Goal: Answer question/provide support: Share knowledge or assist other users

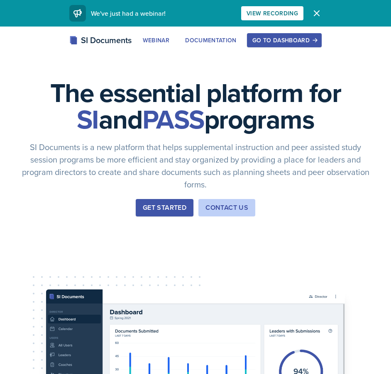
click at [308, 37] on div "Go to Dashboard" at bounding box center [284, 40] width 64 height 7
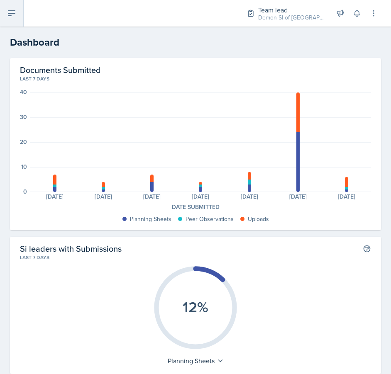
click at [16, 15] on icon at bounding box center [12, 13] width 10 height 10
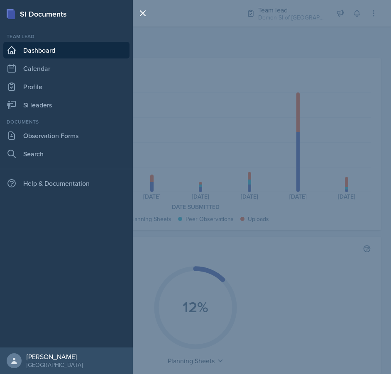
click at [221, 123] on div "SI Documents Team lead Dashboard Calendar Profile Si leaders Documents Observat…" at bounding box center [195, 187] width 391 height 374
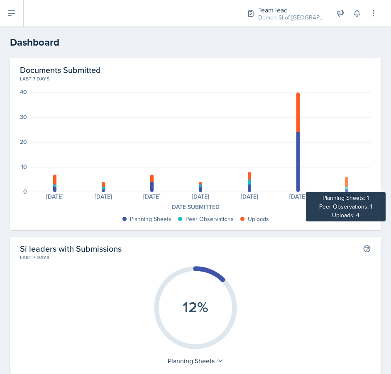
click at [345, 190] on div at bounding box center [346, 191] width 3 height 2
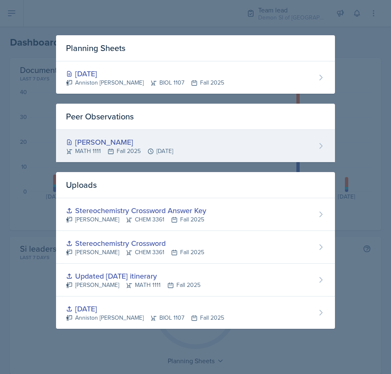
click at [238, 141] on div "[PERSON_NAME] MATH 1111 Fall 2025 [DATE]" at bounding box center [195, 146] width 279 height 32
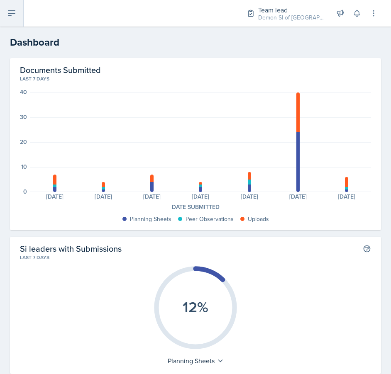
click at [10, 7] on button at bounding box center [12, 13] width 24 height 27
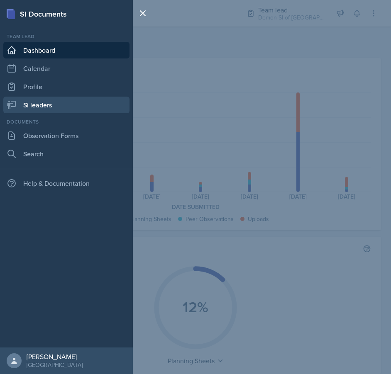
click at [44, 102] on link "Si leaders" at bounding box center [66, 105] width 126 height 17
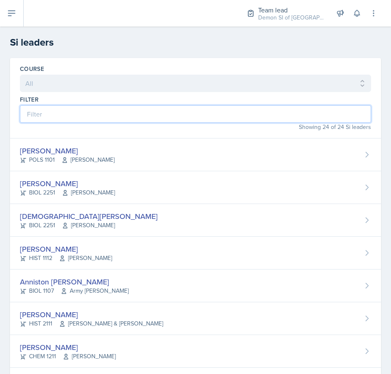
click at [96, 113] on input at bounding box center [195, 113] width 351 height 17
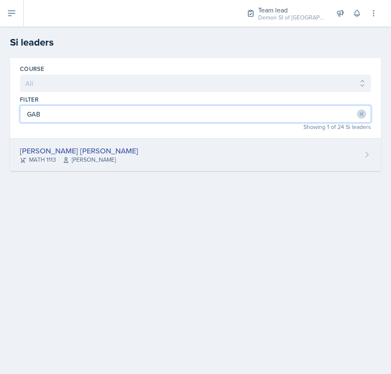
type input "GAB"
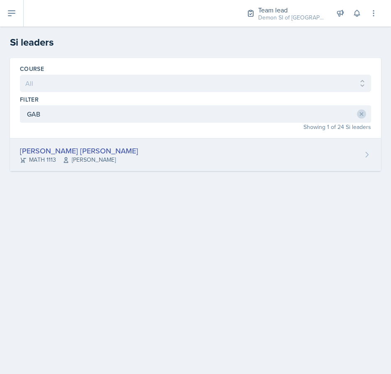
click at [67, 157] on icon at bounding box center [66, 160] width 7 height 7
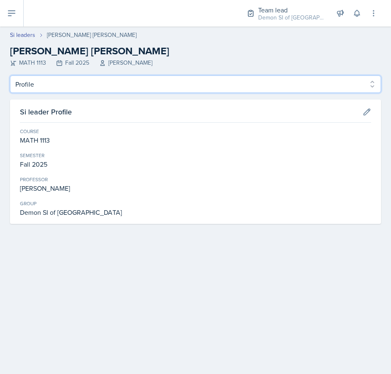
click at [66, 85] on select "Profile Planning Sheets Observation Forms Uploads" at bounding box center [195, 83] width 371 height 17
select select "Planning Sheets"
click at [10, 75] on select "Profile Planning Sheets Observation Forms Uploads" at bounding box center [195, 83] width 371 height 17
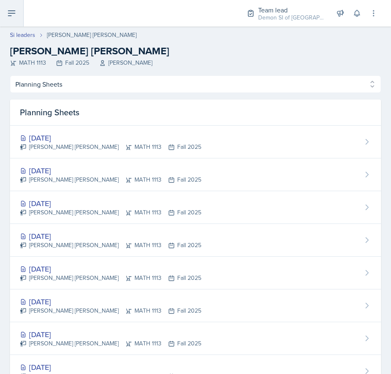
click at [9, 18] on button at bounding box center [12, 13] width 24 height 27
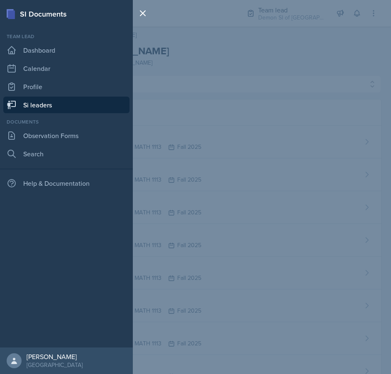
click at [53, 104] on link "Si leaders" at bounding box center [66, 105] width 126 height 17
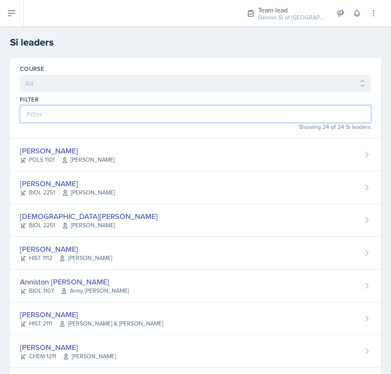
click at [130, 110] on input at bounding box center [195, 113] width 351 height 17
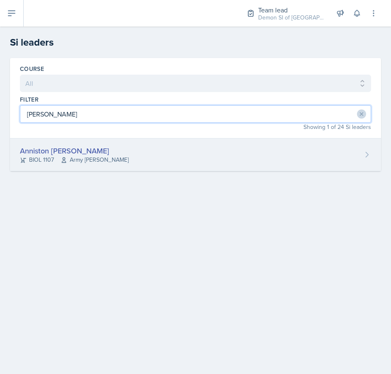
type input "[PERSON_NAME]"
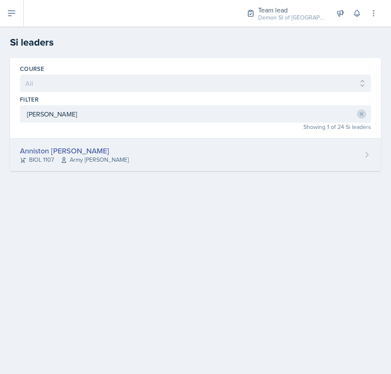
click at [106, 164] on div "Anniston [PERSON_NAME] BIOL 1107 Army [PERSON_NAME]" at bounding box center [195, 155] width 371 height 33
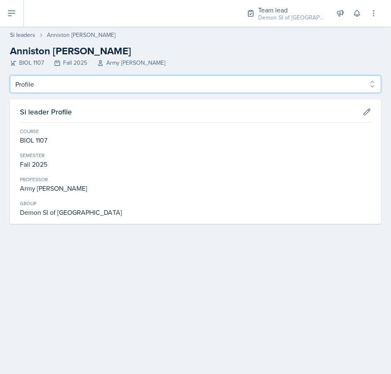
click at [170, 89] on select "Profile Planning Sheets Observation Forms Uploads" at bounding box center [195, 83] width 371 height 17
click at [10, 75] on select "Profile Planning Sheets Observation Forms Uploads" at bounding box center [195, 83] width 371 height 17
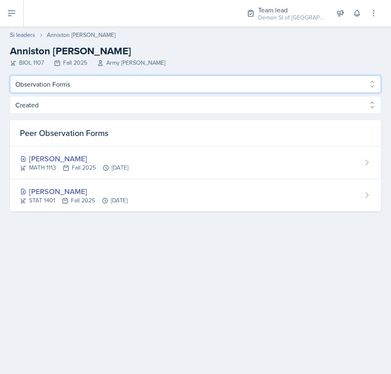
click at [162, 88] on select "Profile Planning Sheets Observation Forms Uploads" at bounding box center [195, 83] width 371 height 17
select select "Planning Sheets"
click at [10, 75] on select "Profile Planning Sheets Observation Forms Uploads" at bounding box center [195, 83] width 371 height 17
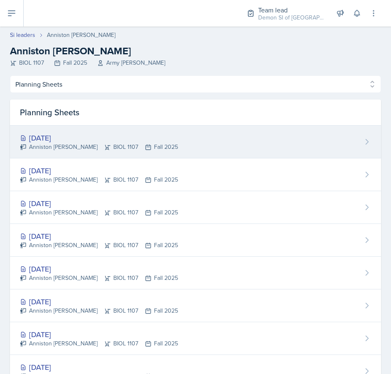
click at [135, 142] on div "[DATE]" at bounding box center [99, 137] width 158 height 11
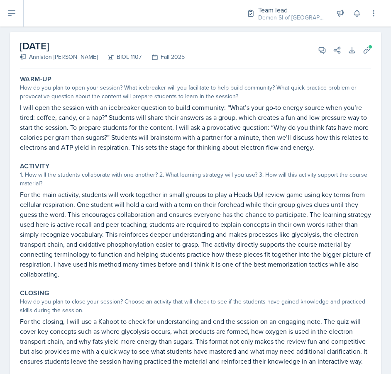
scroll to position [35, 0]
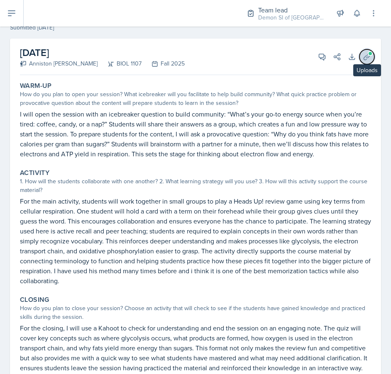
click at [366, 59] on icon at bounding box center [366, 57] width 8 height 8
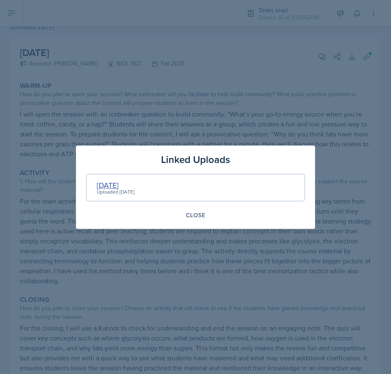
click at [121, 187] on div "[DATE]" at bounding box center [116, 185] width 38 height 11
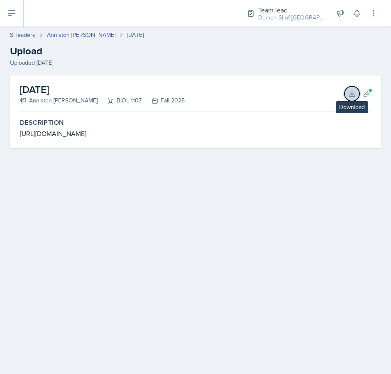
click at [349, 97] on icon at bounding box center [352, 94] width 8 height 8
click at [78, 34] on link "Anniston [PERSON_NAME]" at bounding box center [81, 35] width 68 height 9
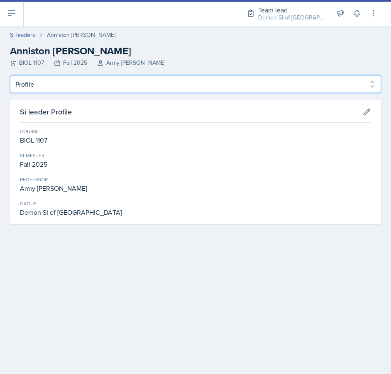
click at [88, 90] on select "Profile Planning Sheets Observation Forms Uploads" at bounding box center [195, 83] width 371 height 17
select select "Planning Sheets"
click at [10, 75] on select "Profile Planning Sheets Observation Forms Uploads" at bounding box center [195, 83] width 371 height 17
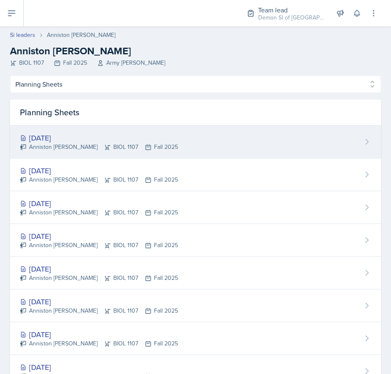
click at [105, 145] on icon at bounding box center [107, 147] width 5 height 5
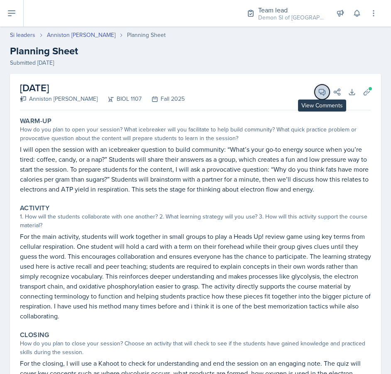
click at [321, 95] on icon at bounding box center [322, 92] width 8 height 8
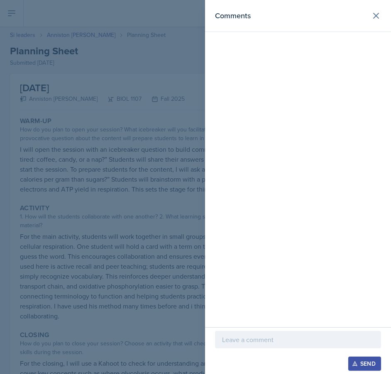
click at [266, 349] on div at bounding box center [298, 352] width 166 height 8
click at [266, 338] on p at bounding box center [298, 340] width 152 height 10
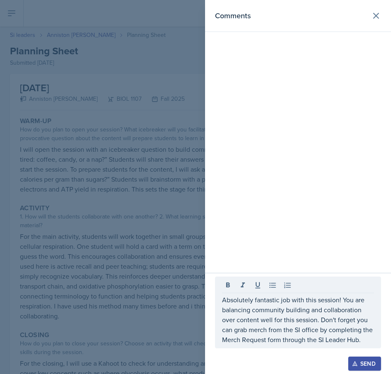
click at [142, 241] on div at bounding box center [195, 187] width 391 height 374
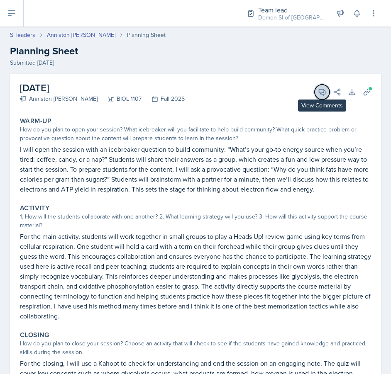
click at [321, 93] on icon at bounding box center [322, 92] width 6 height 6
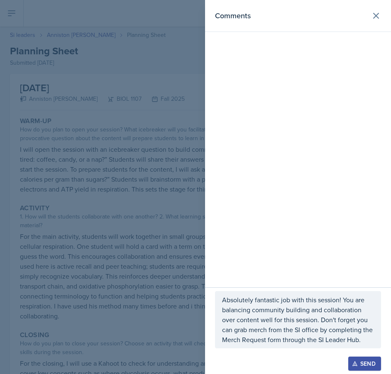
click at [328, 318] on p "Absolutely fantastic job with this session! You are balancing community buildin…" at bounding box center [298, 320] width 152 height 50
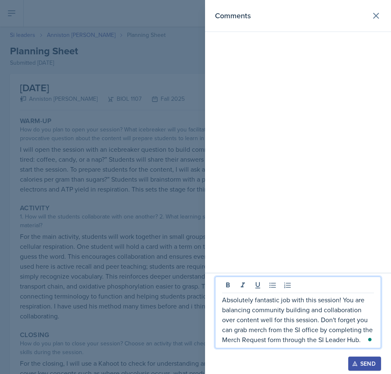
click at [369, 340] on div "Open Grammarly." at bounding box center [369, 340] width 4 height 4
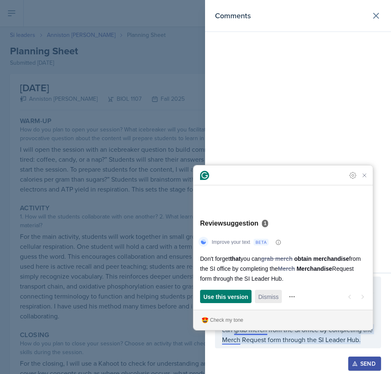
click at [264, 300] on span "Dismiss" at bounding box center [268, 296] width 20 height 9
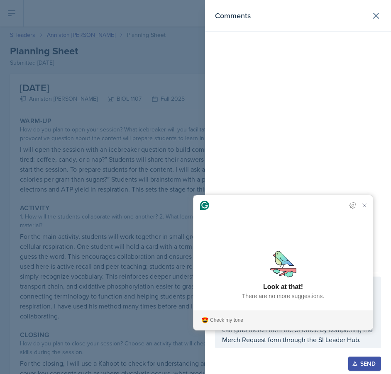
click at [232, 187] on div "Comments" at bounding box center [298, 136] width 186 height 273
click at [209, 191] on div "Comments" at bounding box center [298, 143] width 186 height 287
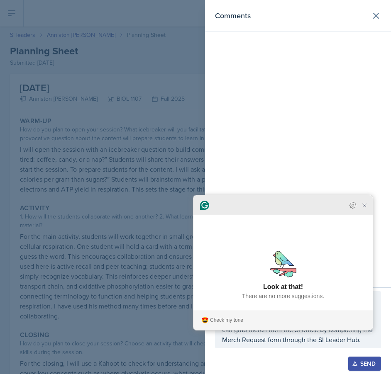
click at [364, 209] on icon "Close Grammarly Assistant" at bounding box center [364, 205] width 7 height 7
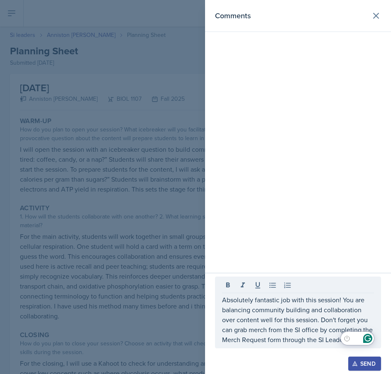
click at [168, 207] on div at bounding box center [195, 187] width 391 height 374
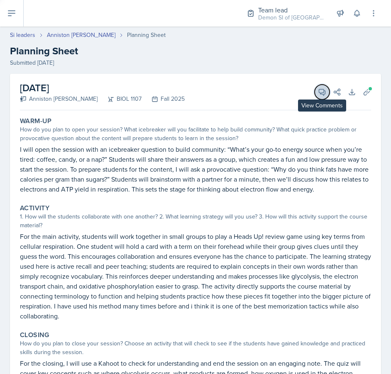
click at [323, 95] on icon at bounding box center [322, 92] width 6 height 6
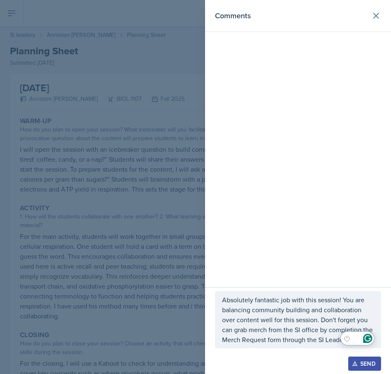
click at [296, 338] on p "Absolutely fantastic job with this session! You are balancing community buildin…" at bounding box center [298, 320] width 152 height 50
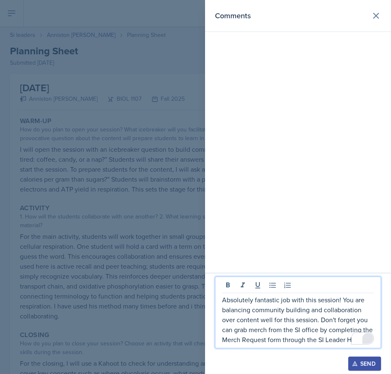
click at [369, 337] on html "SI Documents Team lead Dashboard Calendar Profile Si leaders Documents Observat…" at bounding box center [195, 187] width 391 height 374
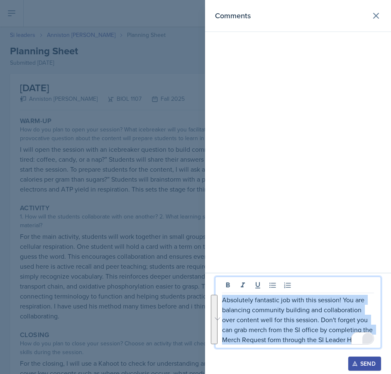
drag, startPoint x: 222, startPoint y: 299, endPoint x: 383, endPoint y: 363, distance: 172.7
click at [383, 363] on div "Absolutely fantastic job with this session! You are balancing community buildin…" at bounding box center [298, 323] width 186 height 101
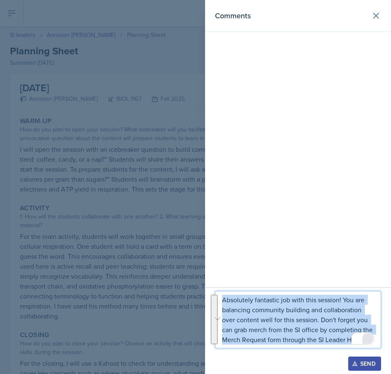
copy p "Absolutely fantastic job with this session! You are balancing community buildin…"
click at [356, 366] on icon "button" at bounding box center [355, 364] width 6 height 6
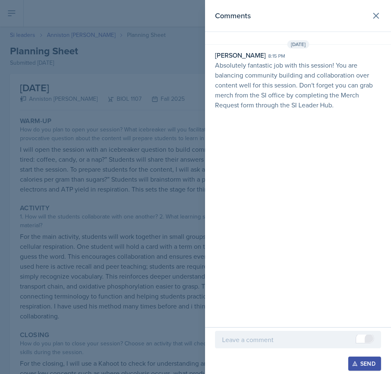
click at [89, 80] on div at bounding box center [195, 187] width 391 height 374
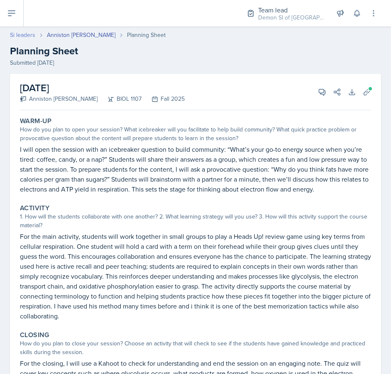
click at [24, 34] on link "Si leaders" at bounding box center [22, 35] width 25 height 9
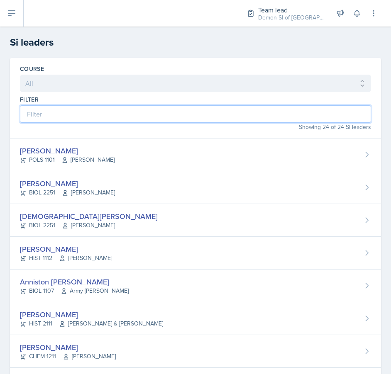
click at [131, 117] on input at bounding box center [195, 113] width 351 height 17
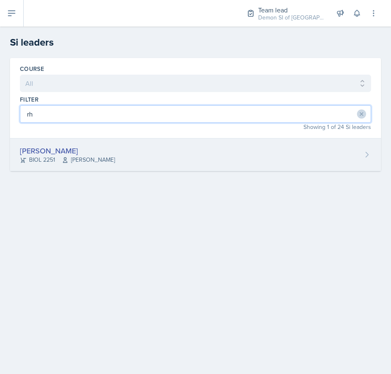
type input "rh"
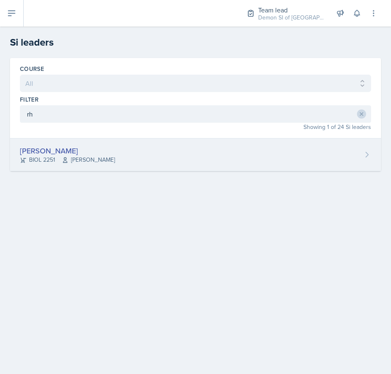
click at [97, 149] on div "[PERSON_NAME]" at bounding box center [67, 150] width 95 height 11
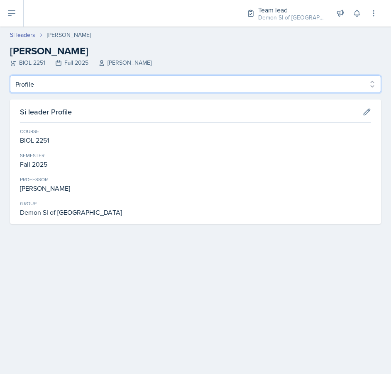
click at [93, 86] on select "Profile Planning Sheets Observation Forms Uploads" at bounding box center [195, 83] width 371 height 17
select select "Planning Sheets"
click at [10, 75] on select "Profile Planning Sheets Observation Forms Uploads" at bounding box center [195, 83] width 371 height 17
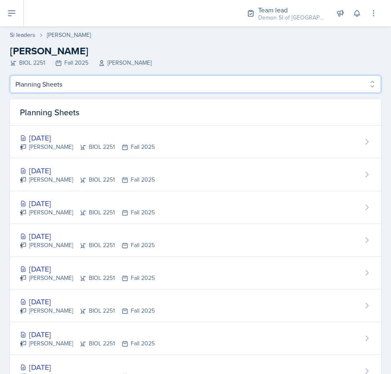
click at [81, 85] on select "Profile Planning Sheets Observation Forms Uploads" at bounding box center [195, 83] width 371 height 17
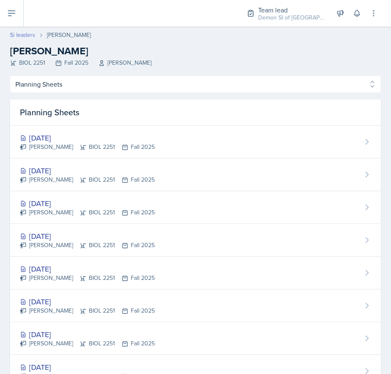
click at [24, 36] on link "Si leaders" at bounding box center [22, 35] width 25 height 9
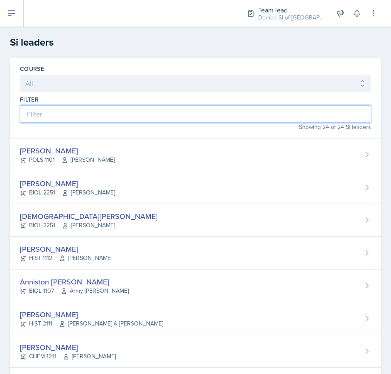
click at [51, 115] on input at bounding box center [195, 113] width 351 height 17
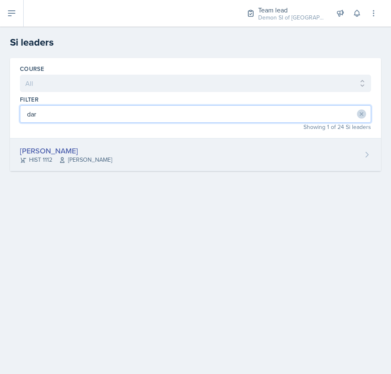
type input "dar"
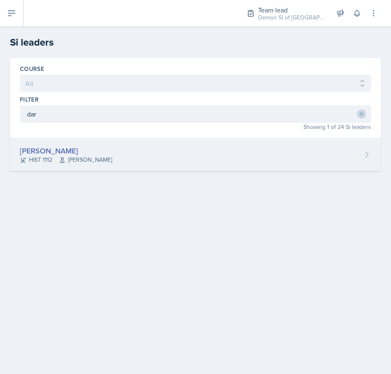
click at [53, 151] on div "[PERSON_NAME]" at bounding box center [66, 150] width 92 height 11
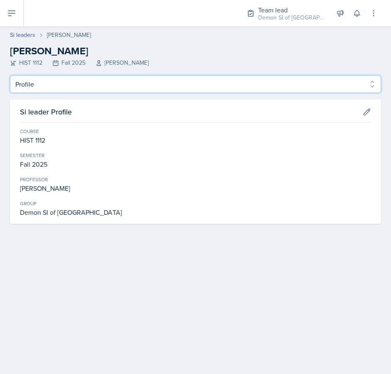
click at [58, 90] on select "Profile Planning Sheets Observation Forms Uploads" at bounding box center [195, 83] width 371 height 17
select select "Planning Sheets"
click at [10, 75] on select "Profile Planning Sheets Observation Forms Uploads" at bounding box center [195, 83] width 371 height 17
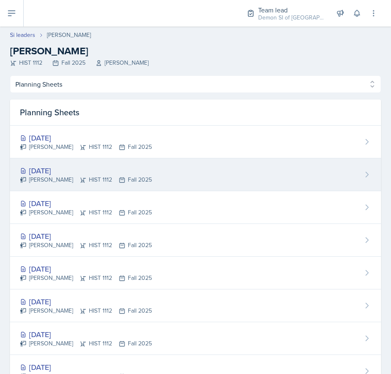
click at [106, 180] on div "[PERSON_NAME] HIST 1112 Fall 2025" at bounding box center [86, 179] width 132 height 9
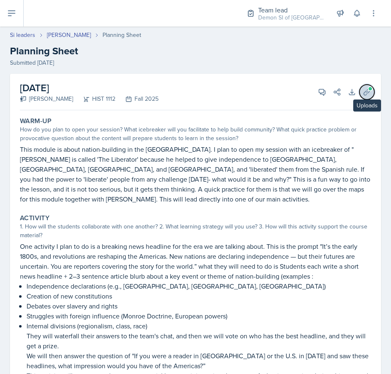
click at [367, 95] on icon at bounding box center [366, 92] width 8 height 8
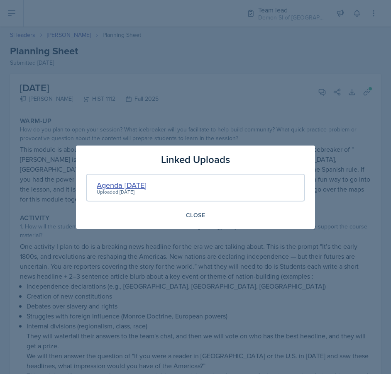
click at [122, 185] on div "Agenda [DATE]" at bounding box center [122, 185] width 50 height 11
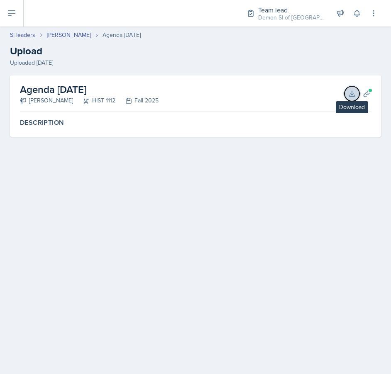
click at [357, 96] on button "Download" at bounding box center [351, 93] width 15 height 15
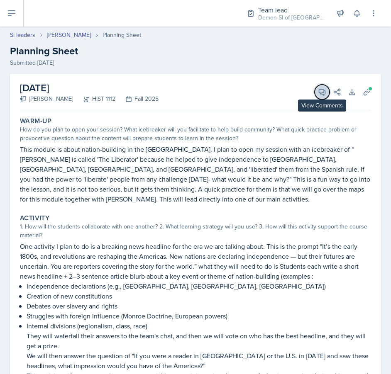
click at [323, 93] on icon at bounding box center [322, 92] width 8 height 8
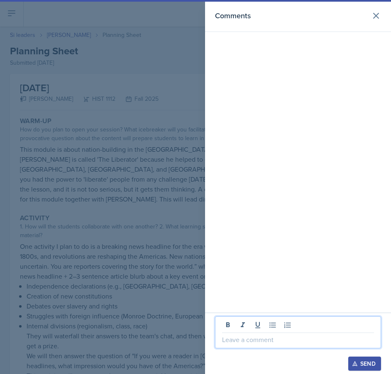
click at [271, 343] on p at bounding box center [298, 340] width 152 height 10
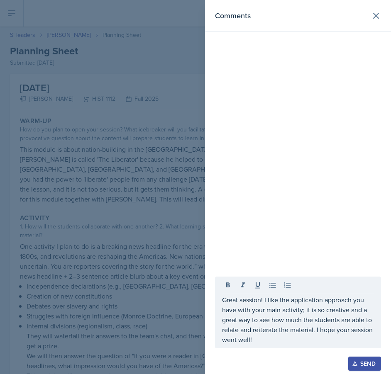
click at [151, 257] on div at bounding box center [195, 187] width 391 height 374
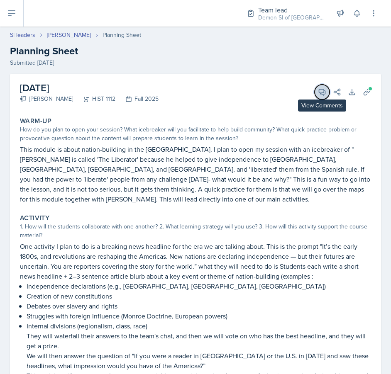
click at [319, 94] on icon at bounding box center [322, 92] width 8 height 8
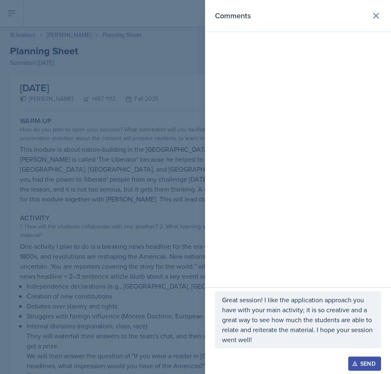
click at [289, 328] on p "Great session! I like the application approach you have with your main activity…" at bounding box center [298, 320] width 152 height 50
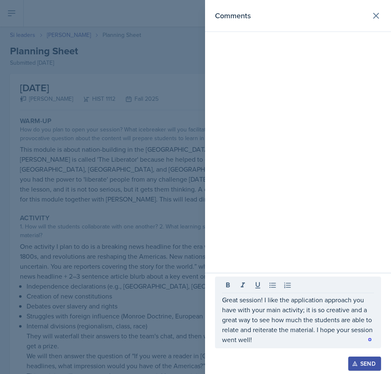
click at [367, 340] on div "Open Grammarly." at bounding box center [369, 339] width 5 height 5
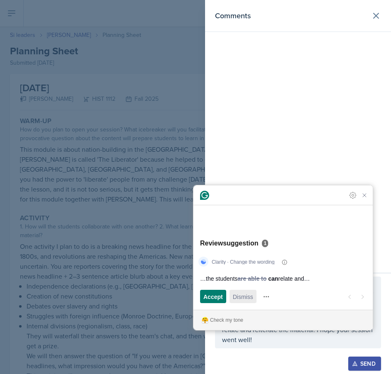
click at [247, 294] on span "Dismiss" at bounding box center [243, 296] width 20 height 9
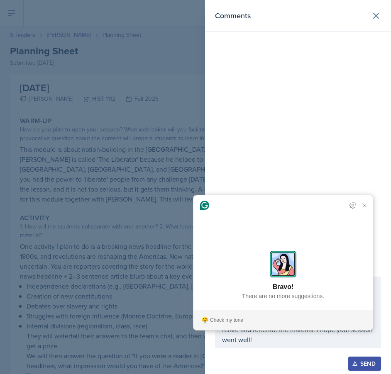
click at [130, 209] on div at bounding box center [195, 187] width 391 height 374
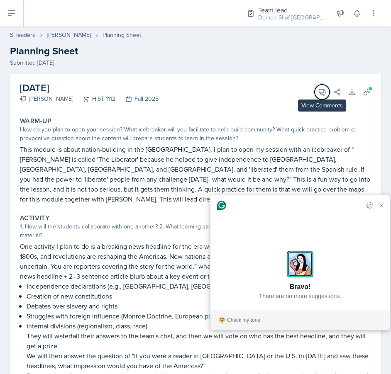
click at [323, 92] on icon at bounding box center [322, 92] width 8 height 8
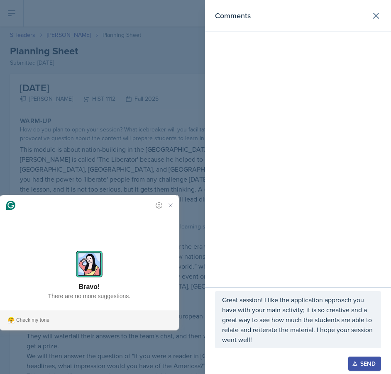
click at [274, 297] on html "SI Documents Team lead Dashboard Calendar Profile Si leaders Documents Observat…" at bounding box center [195, 187] width 391 height 374
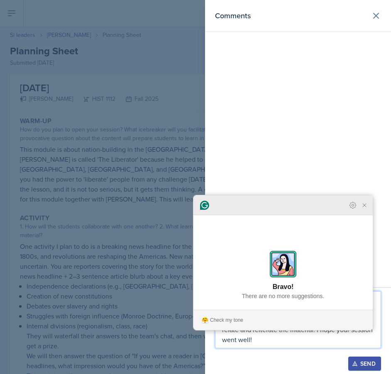
click at [370, 215] on div at bounding box center [282, 205] width 179 height 20
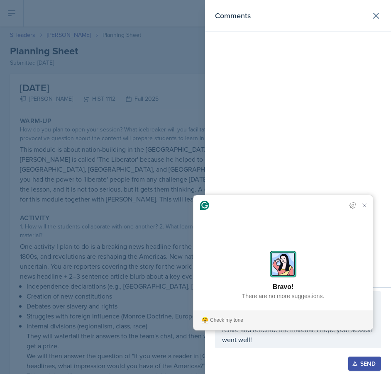
click at [368, 356] on div at bounding box center [298, 352] width 166 height 8
click at [367, 364] on div "Send" at bounding box center [364, 363] width 22 height 7
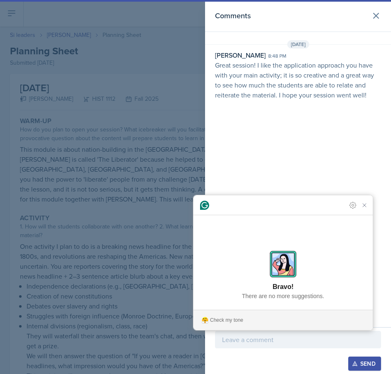
click at [159, 166] on div at bounding box center [195, 187] width 391 height 374
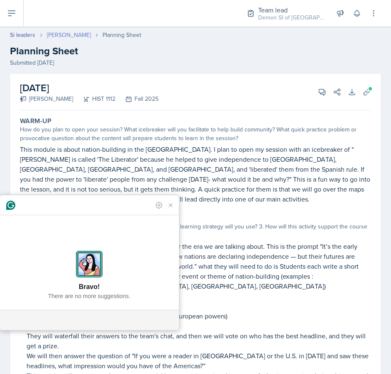
click at [68, 32] on link "[PERSON_NAME]" at bounding box center [69, 35] width 44 height 9
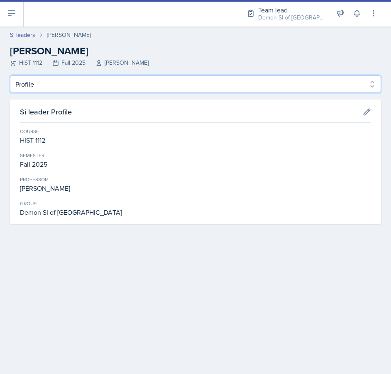
click at [87, 88] on select "Profile Planning Sheets Observation Forms Uploads" at bounding box center [195, 83] width 371 height 17
click at [10, 75] on select "Profile Planning Sheets Observation Forms Uploads" at bounding box center [195, 83] width 371 height 17
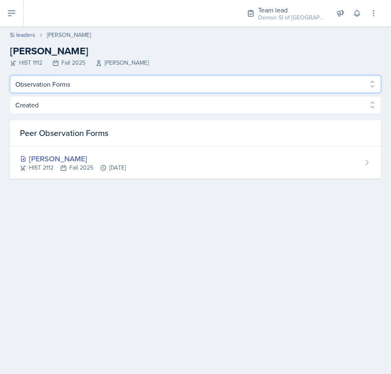
click at [89, 84] on select "Profile Planning Sheets Observation Forms Uploads" at bounding box center [195, 83] width 371 height 17
select select "Planning Sheets"
click at [10, 75] on select "Profile Planning Sheets Observation Forms Uploads" at bounding box center [195, 83] width 371 height 17
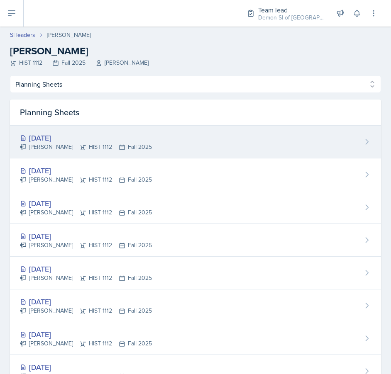
click at [80, 136] on div "[DATE]" at bounding box center [86, 137] width 132 height 11
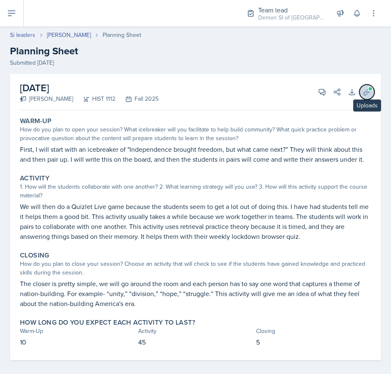
click at [368, 93] on icon at bounding box center [366, 92] width 8 height 8
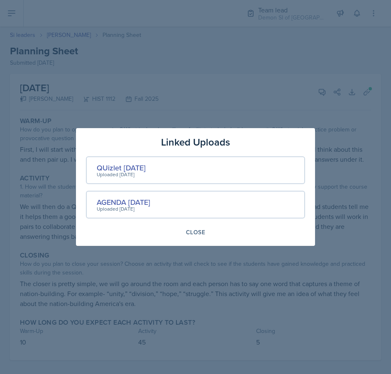
click at [135, 206] on div "Uploaded [DATE]" at bounding box center [124, 208] width 54 height 7
click at [134, 198] on div "AGENDA [DATE]" at bounding box center [124, 202] width 54 height 11
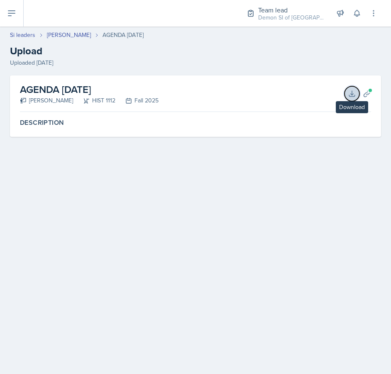
click at [351, 99] on button "Download" at bounding box center [351, 93] width 15 height 15
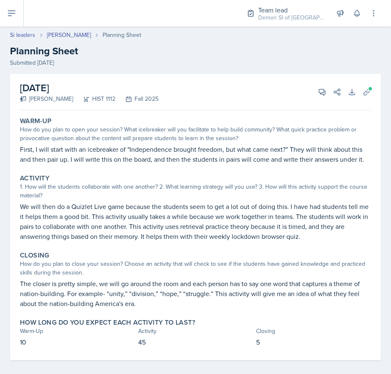
click at [314, 236] on p "We will then do a Quizlet Live game because the students seem to get a lot out …" at bounding box center [195, 222] width 351 height 40
click at [321, 92] on icon at bounding box center [322, 92] width 6 height 6
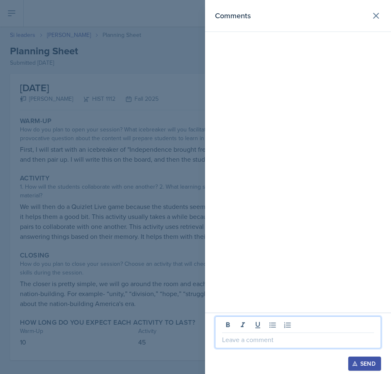
click at [263, 341] on p at bounding box center [298, 340] width 152 height 10
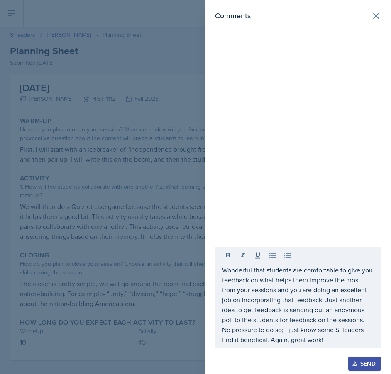
click at [180, 223] on div at bounding box center [195, 187] width 391 height 374
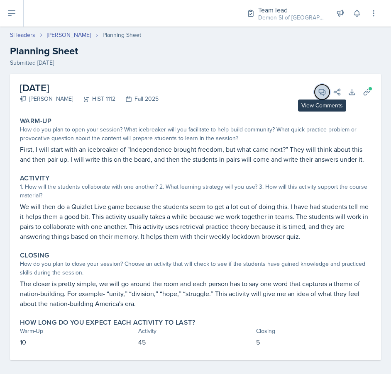
click at [321, 92] on icon at bounding box center [322, 92] width 8 height 8
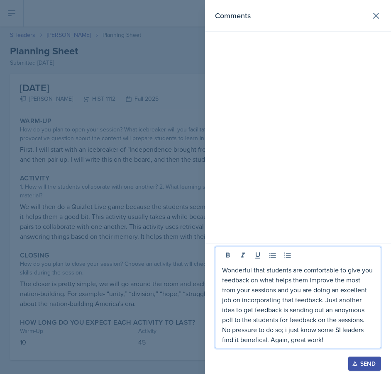
click at [313, 308] on p "Wonderful that students are comfortable to give you feedback on what helps them…" at bounding box center [298, 305] width 152 height 80
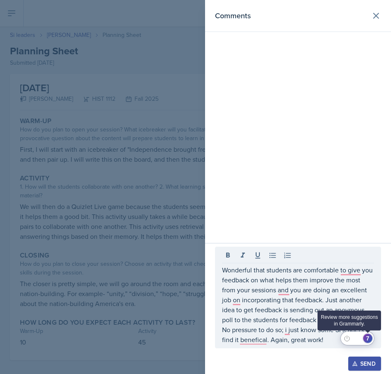
click at [372, 340] on div "7" at bounding box center [367, 338] width 9 height 9
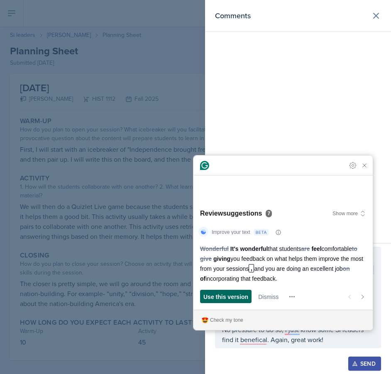
click at [233, 296] on span "Use this version" at bounding box center [225, 296] width 45 height 9
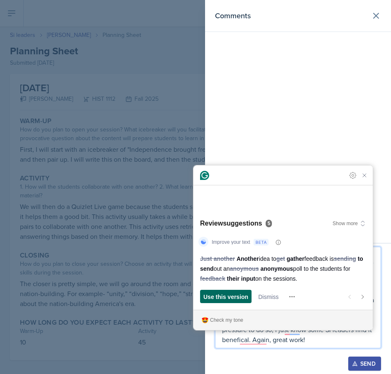
scroll to position [6, 0]
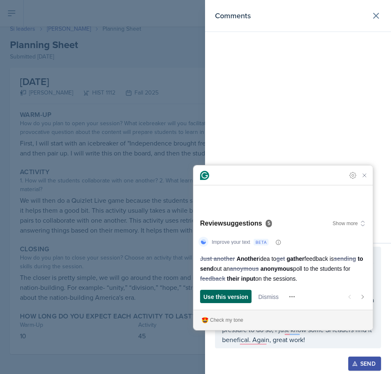
click at [237, 290] on div "Use this version" at bounding box center [225, 296] width 45 height 13
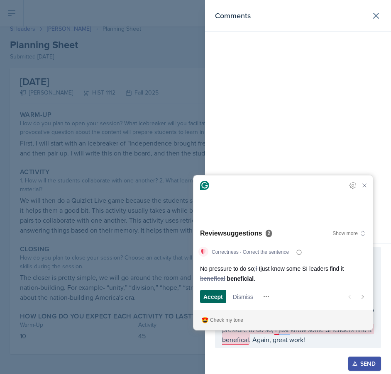
click at [207, 297] on span "Accept" at bounding box center [212, 296] width 19 height 9
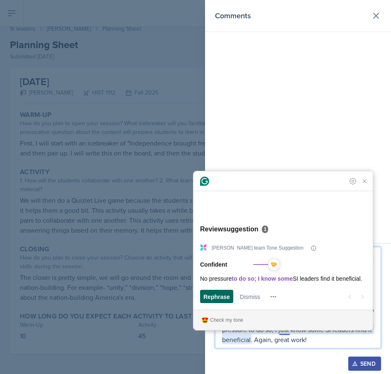
click at [203, 299] on span "Rephrase" at bounding box center [216, 296] width 27 height 9
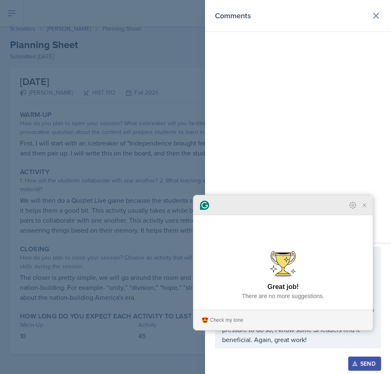
click at [365, 209] on icon "Close Grammarly Assistant" at bounding box center [364, 205] width 7 height 7
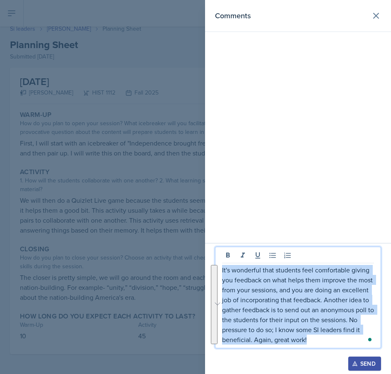
drag, startPoint x: 321, startPoint y: 340, endPoint x: 189, endPoint y: 243, distance: 163.7
click at [189, 243] on div "Comments It's wonderful that students feel comfortable giving you feedback on w…" at bounding box center [195, 187] width 391 height 374
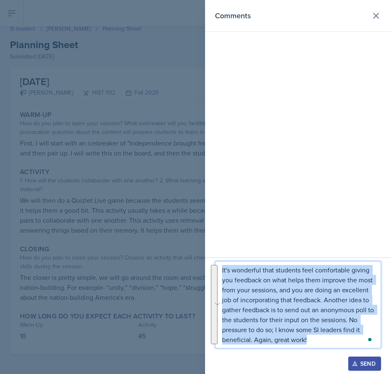
copy p "It's wonderful that students feel comfortable giving you feedback on what helps…"
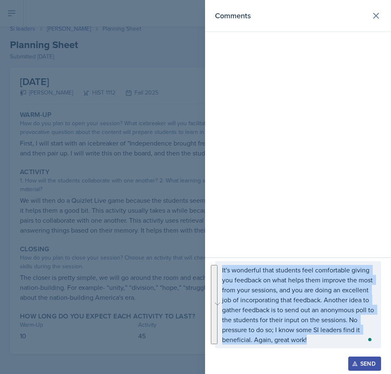
click at [358, 363] on div "Send" at bounding box center [364, 363] width 22 height 7
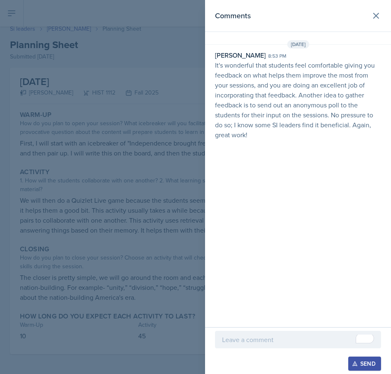
click at [97, 167] on div at bounding box center [195, 187] width 391 height 374
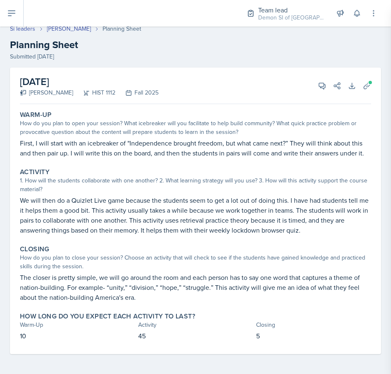
click at [97, 166] on div at bounding box center [195, 187] width 391 height 374
click at [23, 30] on link "Si leaders" at bounding box center [22, 28] width 25 height 9
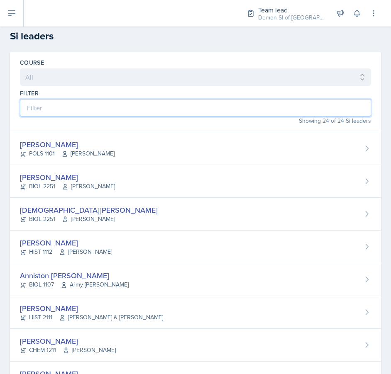
click at [69, 110] on input at bounding box center [195, 107] width 351 height 17
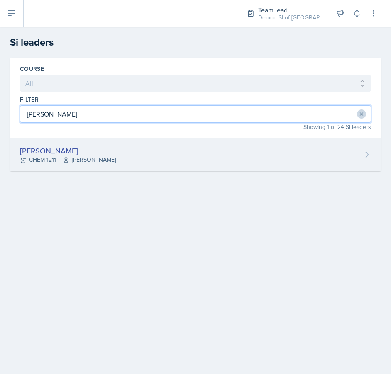
type input "[PERSON_NAME]"
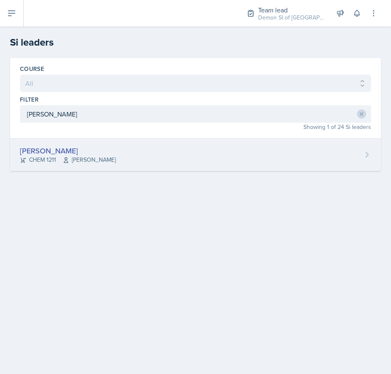
click at [49, 142] on div "[PERSON_NAME] CHEM 1211 [PERSON_NAME]" at bounding box center [195, 155] width 371 height 33
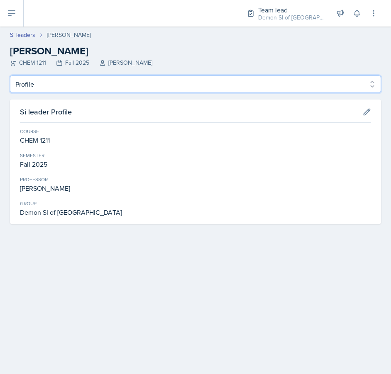
click at [82, 83] on select "Profile Planning Sheets Observation Forms Uploads" at bounding box center [195, 83] width 371 height 17
select select "Planning Sheets"
click at [10, 75] on select "Profile Planning Sheets Observation Forms Uploads" at bounding box center [195, 83] width 371 height 17
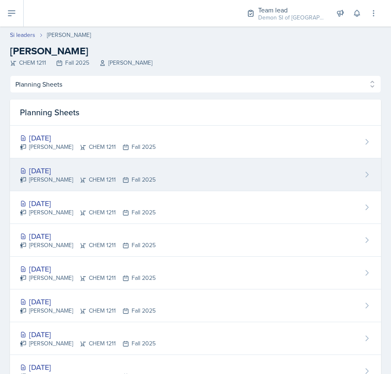
drag, startPoint x: 82, startPoint y: 97, endPoint x: 80, endPoint y: 165, distance: 68.1
click at [80, 165] on div "[DATE]" at bounding box center [88, 170] width 136 height 11
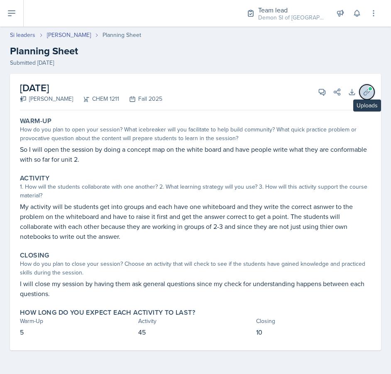
click at [366, 90] on icon at bounding box center [366, 92] width 8 height 8
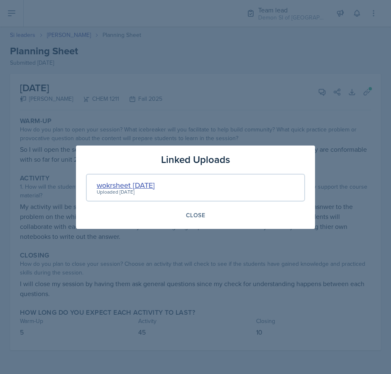
click at [137, 180] on div "wokrsheet [DATE]" at bounding box center [126, 185] width 58 height 11
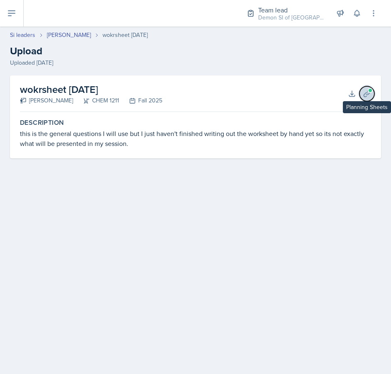
click at [367, 94] on icon at bounding box center [366, 94] width 8 height 8
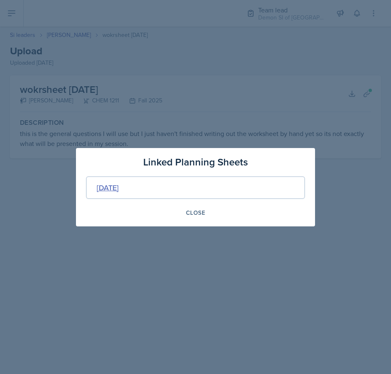
click at [119, 187] on div "[DATE]" at bounding box center [108, 187] width 22 height 11
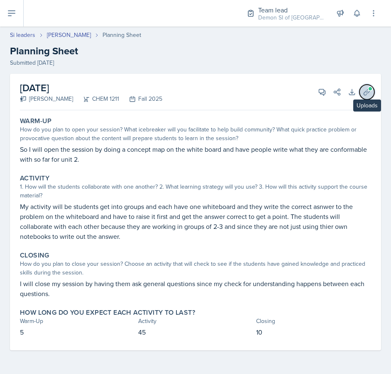
click at [368, 93] on icon at bounding box center [366, 92] width 8 height 8
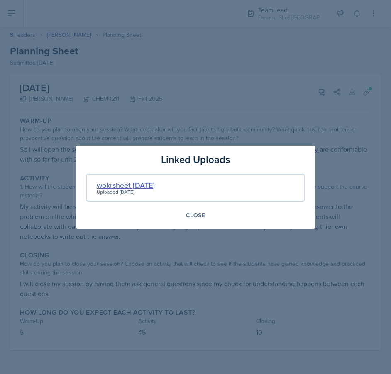
click at [155, 185] on div "wokrsheet [DATE]" at bounding box center [126, 185] width 58 height 11
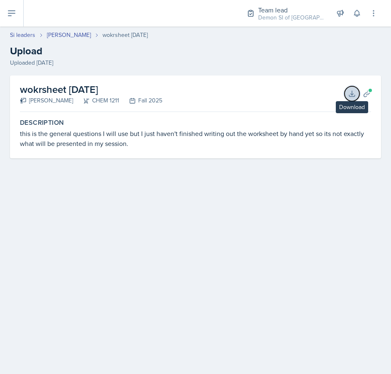
click at [354, 91] on icon at bounding box center [352, 94] width 8 height 8
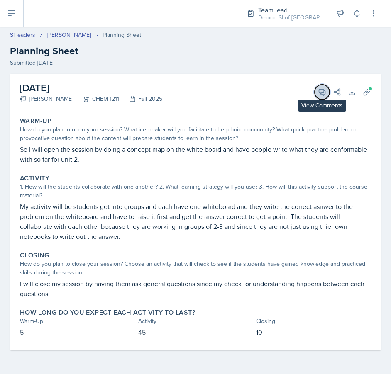
click at [321, 92] on icon at bounding box center [322, 92] width 8 height 8
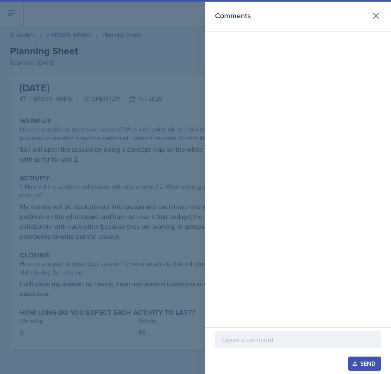
click at [243, 339] on p at bounding box center [298, 340] width 152 height 10
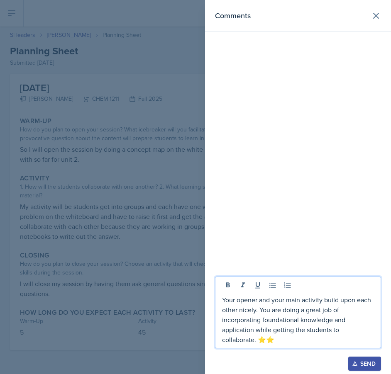
click at [373, 331] on p "Your opener and your main activity build upon each other nicely. You are doing …" at bounding box center [298, 320] width 152 height 50
click at [92, 292] on div at bounding box center [195, 187] width 391 height 374
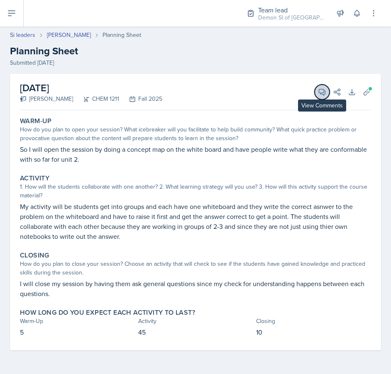
click at [323, 93] on icon at bounding box center [322, 92] width 8 height 8
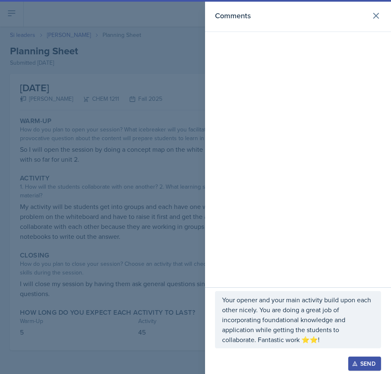
click at [275, 280] on div "Comments" at bounding box center [298, 143] width 186 height 287
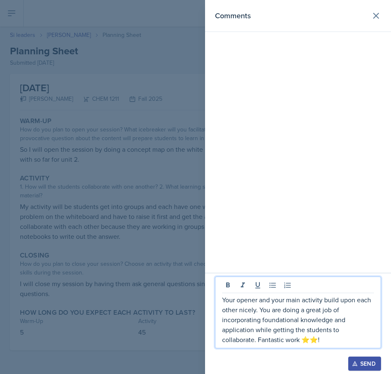
click at [274, 312] on p "Your opener and your main activity build upon each other nicely. You are doing …" at bounding box center [298, 320] width 152 height 50
click at [369, 339] on div "Open Grammarly." at bounding box center [369, 340] width 4 height 4
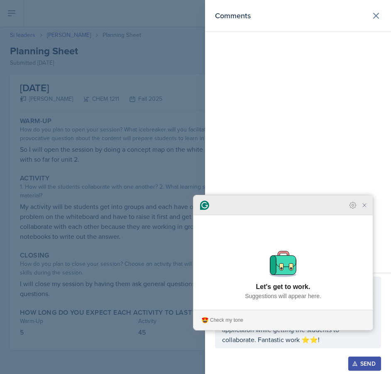
click at [368, 210] on icon "Close Grammarly Assistant" at bounding box center [364, 205] width 10 height 10
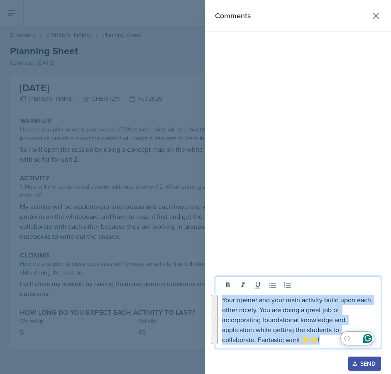
drag, startPoint x: 289, startPoint y: 342, endPoint x: 209, endPoint y: 292, distance: 93.7
click at [209, 292] on div "Your opener and your main activity build upon each other nicely. You are doing …" at bounding box center [298, 323] width 186 height 101
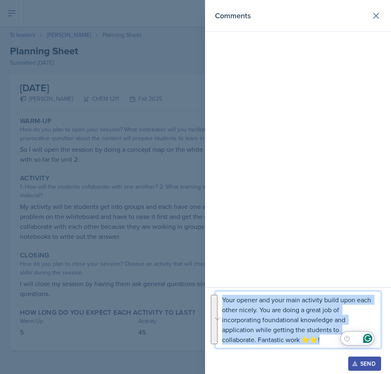
click at [370, 365] on div "Send" at bounding box center [364, 363] width 22 height 7
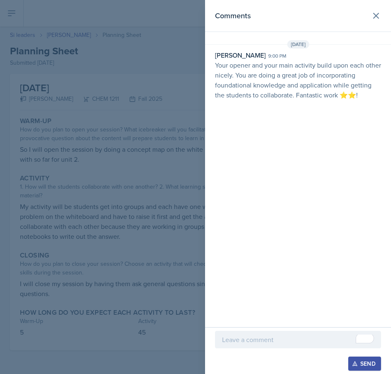
click at [68, 38] on div at bounding box center [195, 187] width 391 height 374
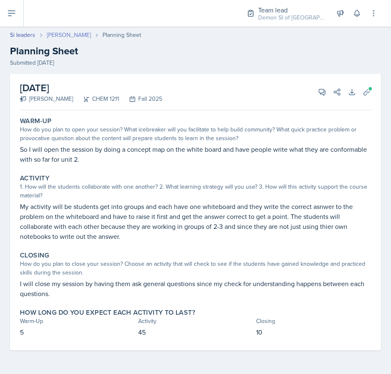
click at [68, 38] on link "[PERSON_NAME]" at bounding box center [69, 35] width 44 height 9
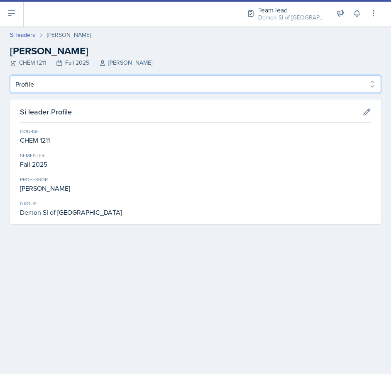
click at [113, 89] on select "Profile Planning Sheets Observation Forms Uploads" at bounding box center [195, 83] width 371 height 17
select select "Planning Sheets"
click at [10, 75] on select "Profile Planning Sheets Observation Forms Uploads" at bounding box center [195, 83] width 371 height 17
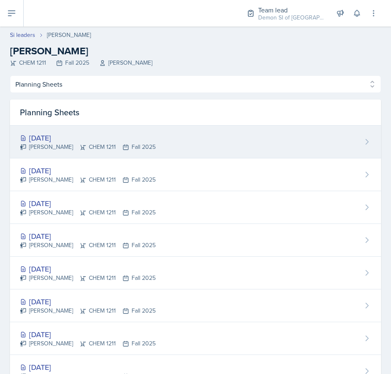
click at [94, 150] on div "[PERSON_NAME] CHEM 1211 Fall 2025" at bounding box center [88, 147] width 136 height 9
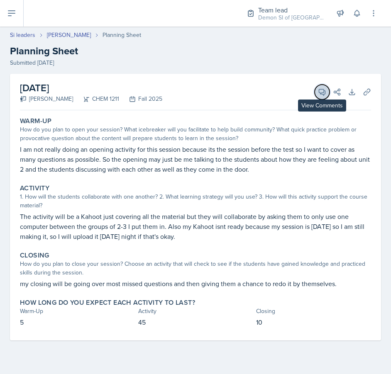
click at [323, 95] on icon at bounding box center [322, 92] width 8 height 8
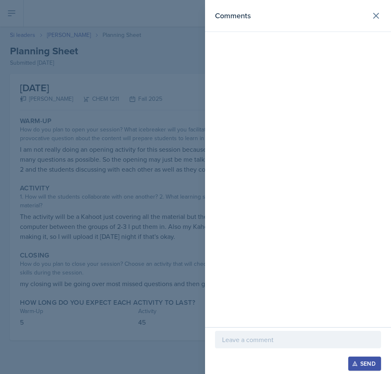
click at [282, 348] on div at bounding box center [298, 352] width 166 height 8
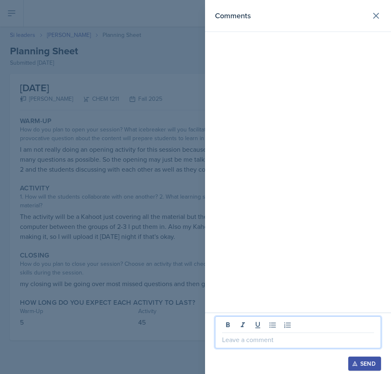
click at [282, 340] on p at bounding box center [298, 340] width 152 height 10
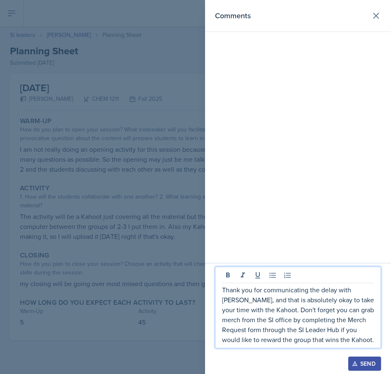
click at [320, 315] on p "Thank you for communicating the delay with [PERSON_NAME], and that is absolutel…" at bounding box center [298, 315] width 152 height 60
click at [341, 338] on p "Thank you for communicating the delay with [PERSON_NAME], and that is absolutel…" at bounding box center [298, 315] width 152 height 60
click at [365, 362] on div "Send" at bounding box center [364, 363] width 22 height 7
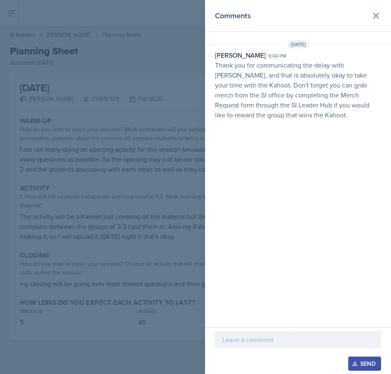
click at [275, 340] on p at bounding box center [298, 340] width 152 height 10
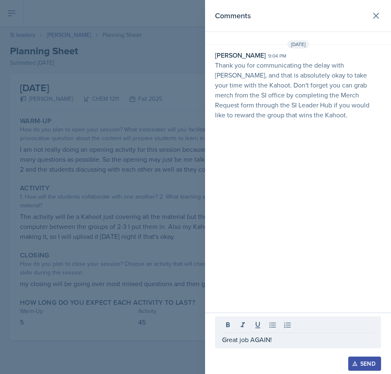
click at [370, 359] on button "Send" at bounding box center [364, 364] width 33 height 14
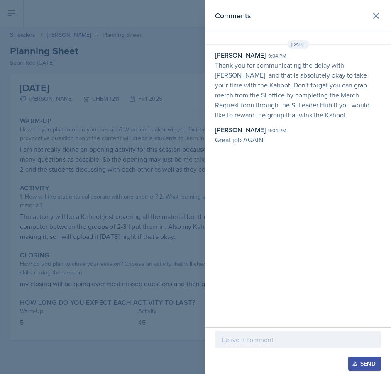
click at [153, 154] on div at bounding box center [195, 187] width 391 height 374
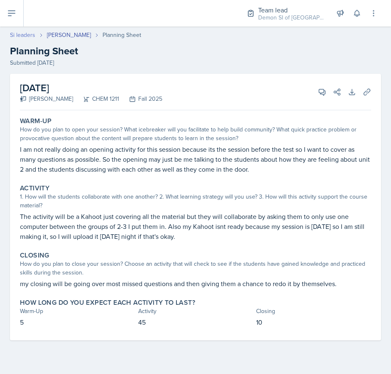
click at [18, 31] on link "Si leaders" at bounding box center [22, 35] width 25 height 9
